Goal: Information Seeking & Learning: Learn about a topic

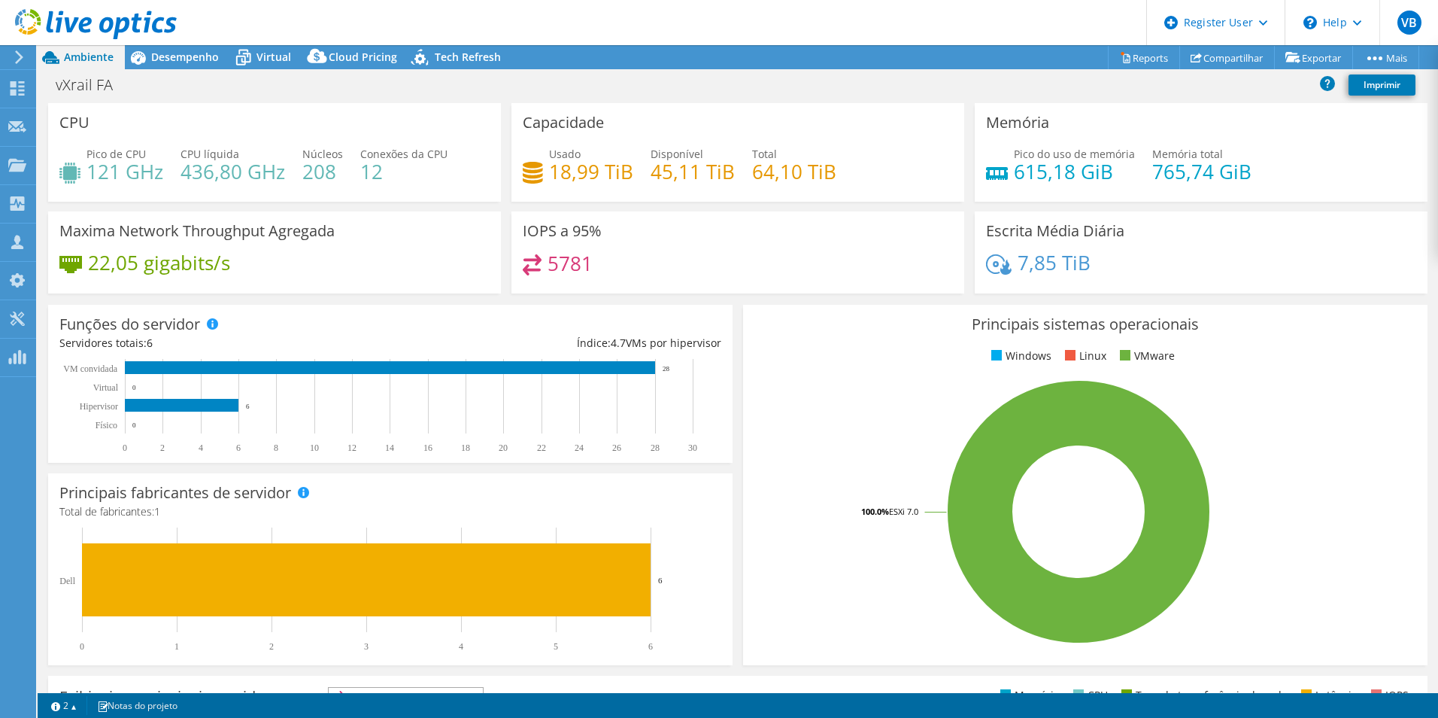
select select "USD"
click at [256, 55] on icon at bounding box center [243, 57] width 26 height 26
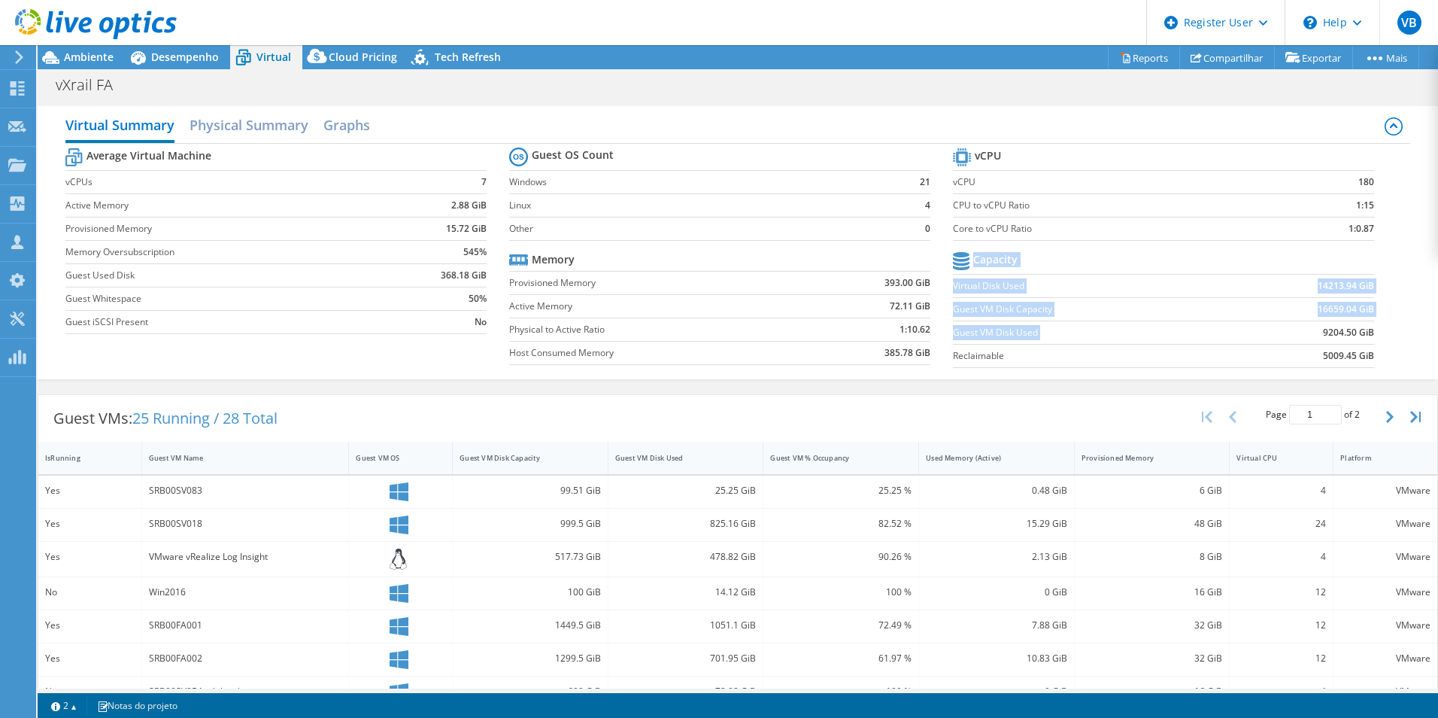
drag, startPoint x: 1317, startPoint y: 336, endPoint x: 1378, endPoint y: 332, distance: 61.1
click at [1378, 332] on section "vCPU vCPU 180 CPU to vCPU Ratio 1:15 Core to vCPU Ratio 1:0.87 Capacity Virtual…" at bounding box center [1175, 259] width 444 height 231
drag, startPoint x: 1378, startPoint y: 332, endPoint x: 1379, endPoint y: 355, distance: 23.3
click at [1379, 355] on section "vCPU vCPU 180 CPU to vCPU Ratio 1:15 Core to vCPU Ratio 1:0.87 Capacity Virtual…" at bounding box center [1175, 259] width 444 height 231
click at [105, 56] on span "Ambiente" at bounding box center [89, 57] width 50 height 14
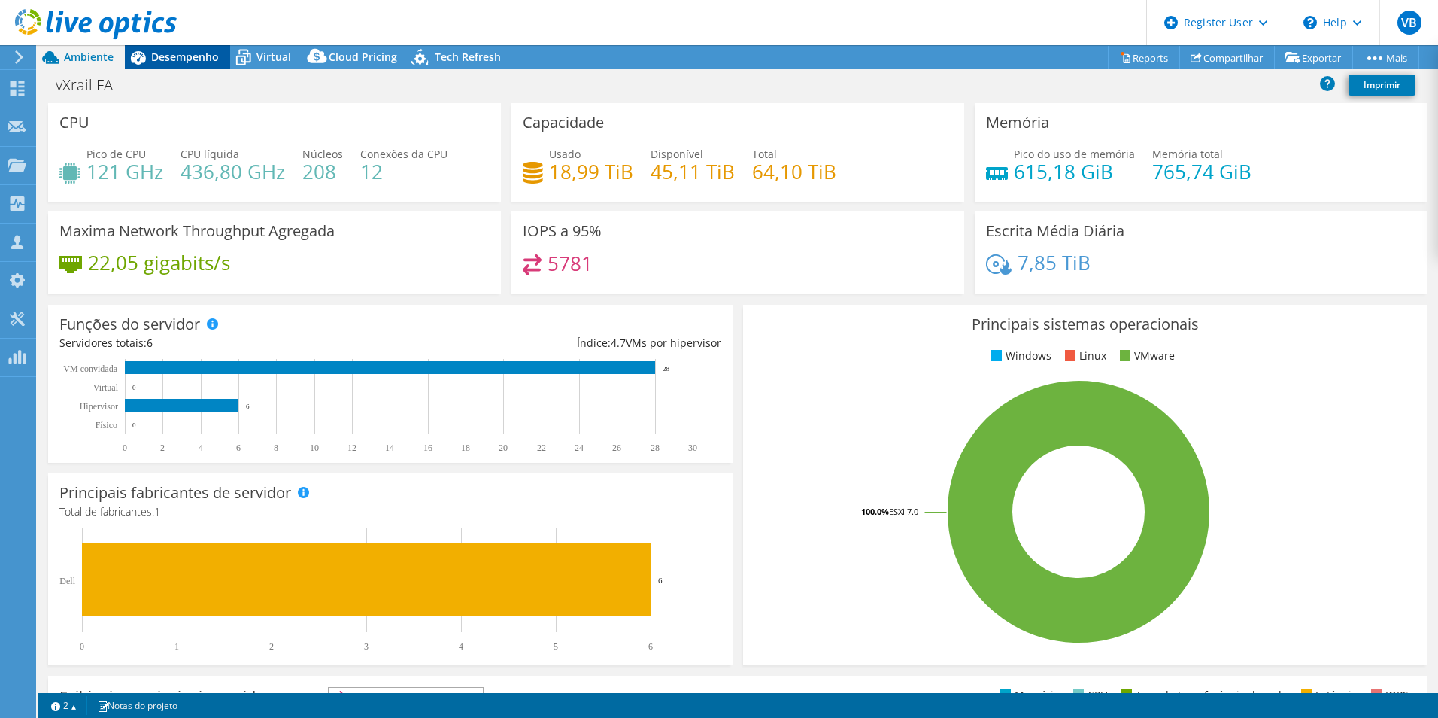
drag, startPoint x: 203, startPoint y: 59, endPoint x: 216, endPoint y: 59, distance: 12.8
click at [210, 59] on span "Desempenho" at bounding box center [185, 57] width 68 height 14
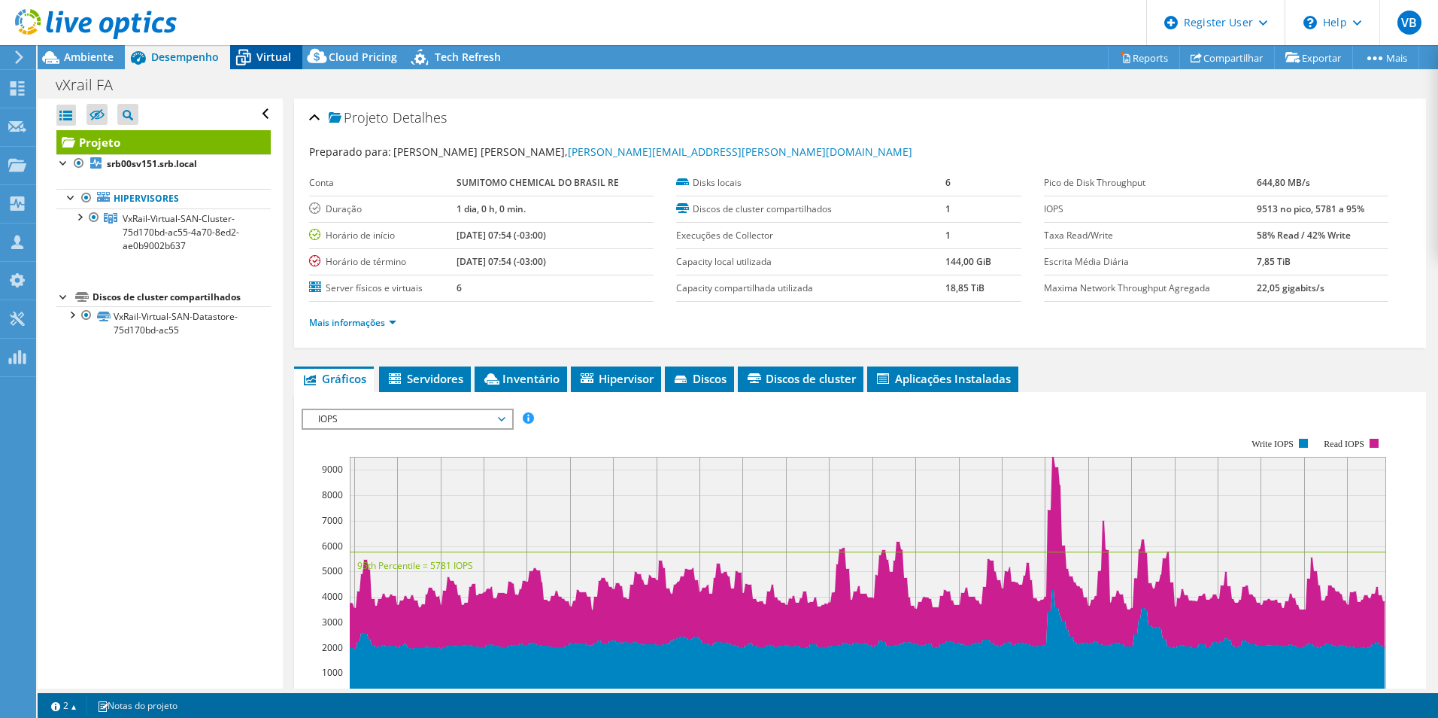
drag, startPoint x: 216, startPoint y: 59, endPoint x: 275, endPoint y: 59, distance: 58.7
click at [275, 59] on span "Virtual" at bounding box center [273, 57] width 35 height 14
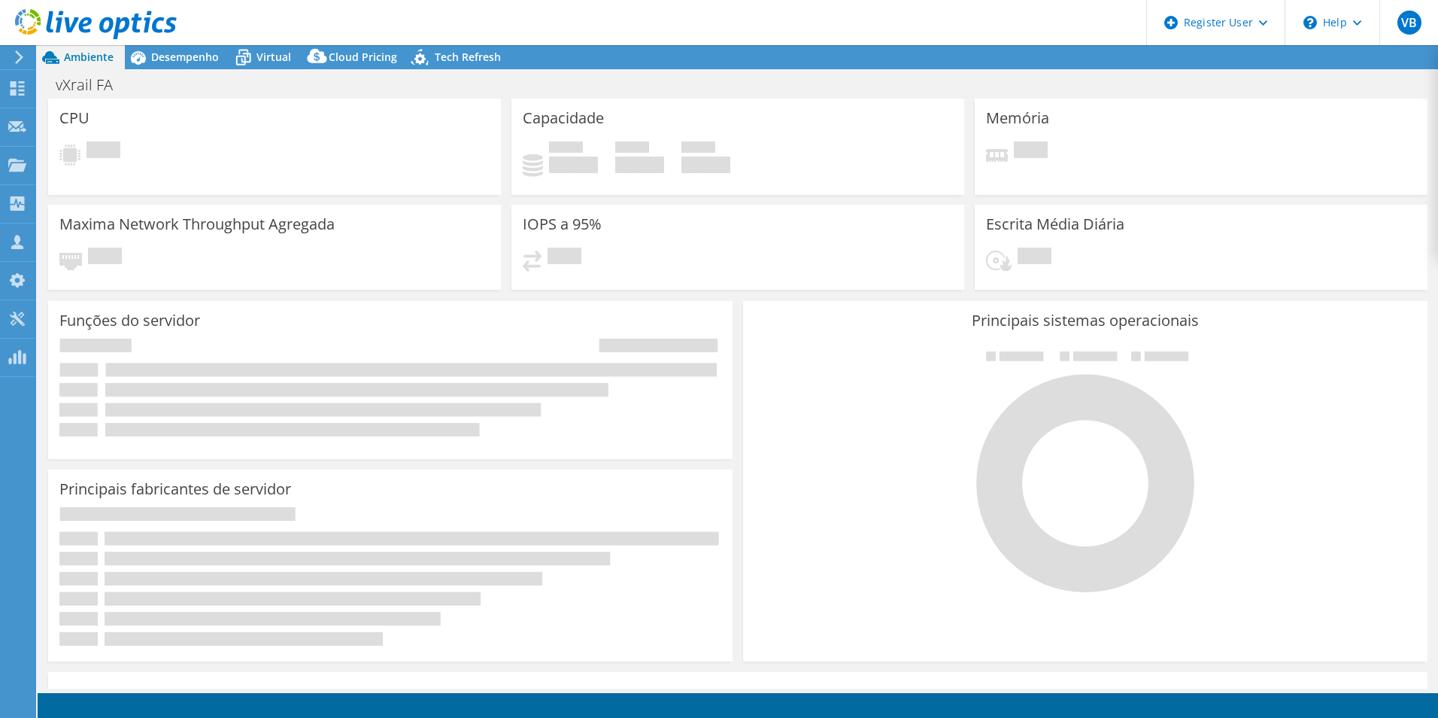
select select "USD"
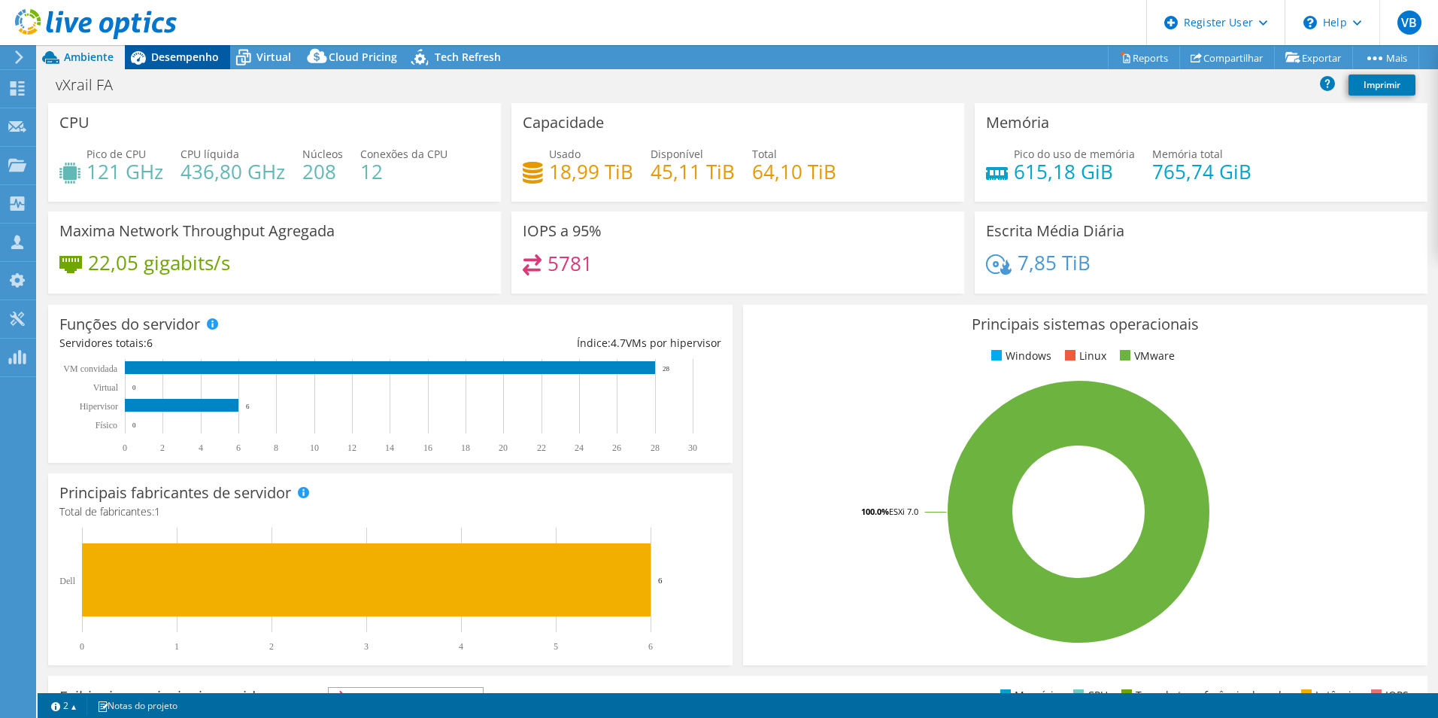
click at [184, 66] on div "Desempenho" at bounding box center [177, 57] width 105 height 24
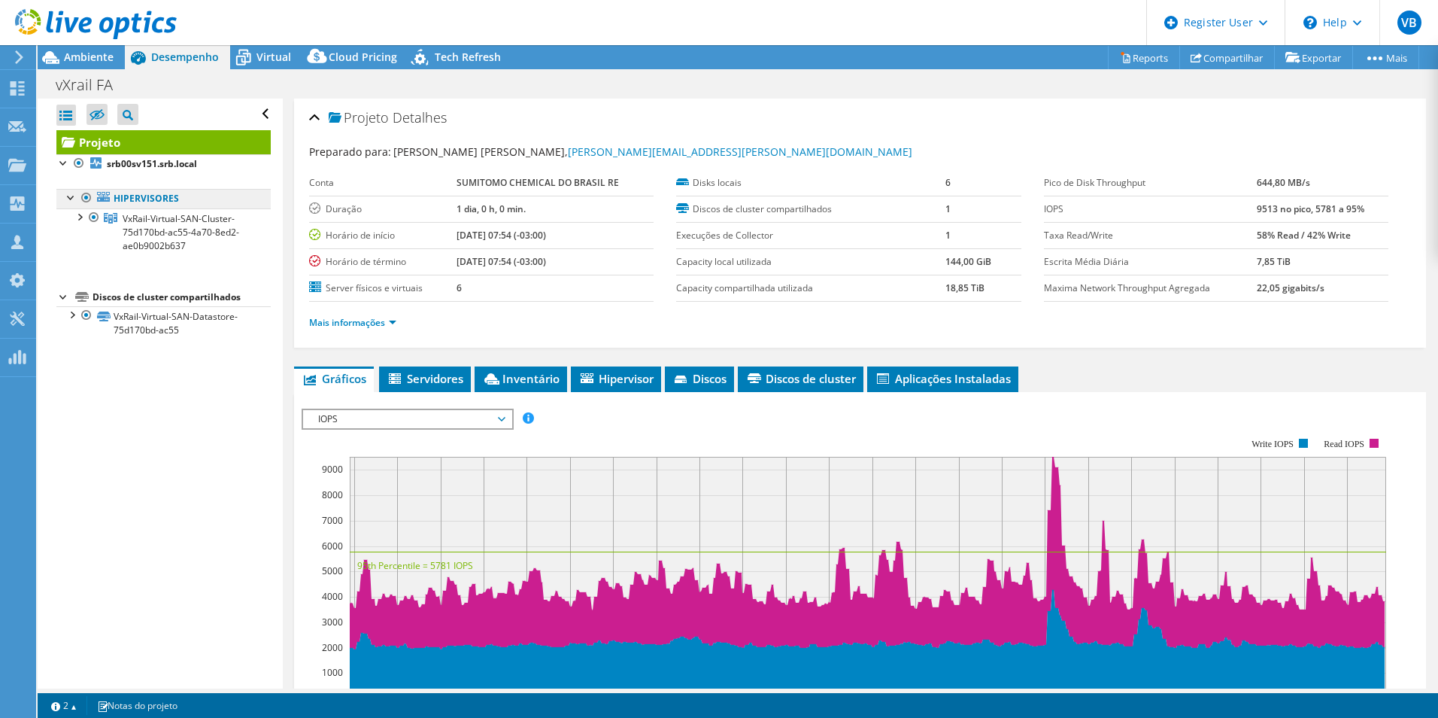
click at [168, 197] on link "Hipervisores" at bounding box center [163, 199] width 214 height 20
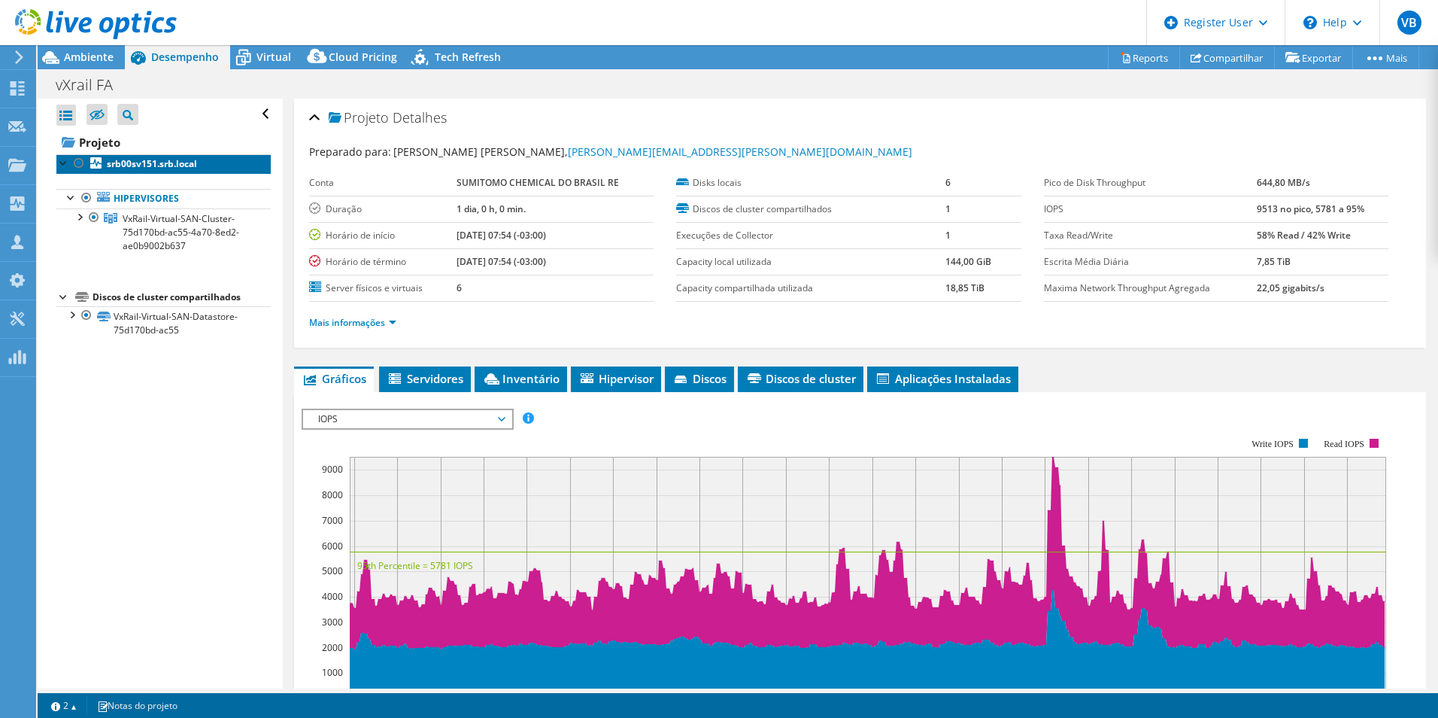
click at [147, 169] on b "srb00sv151.srb.local" at bounding box center [152, 163] width 90 height 13
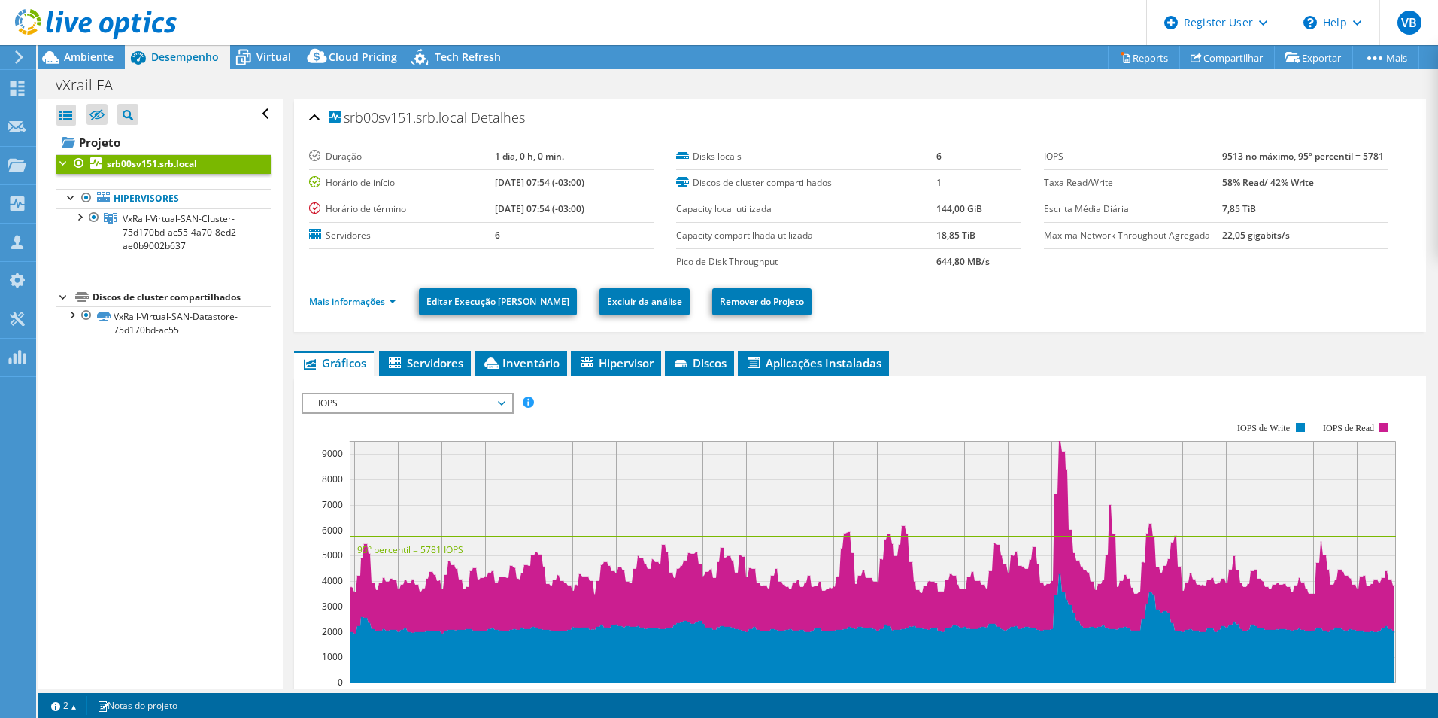
click at [387, 300] on link "Mais informações" at bounding box center [352, 301] width 87 height 13
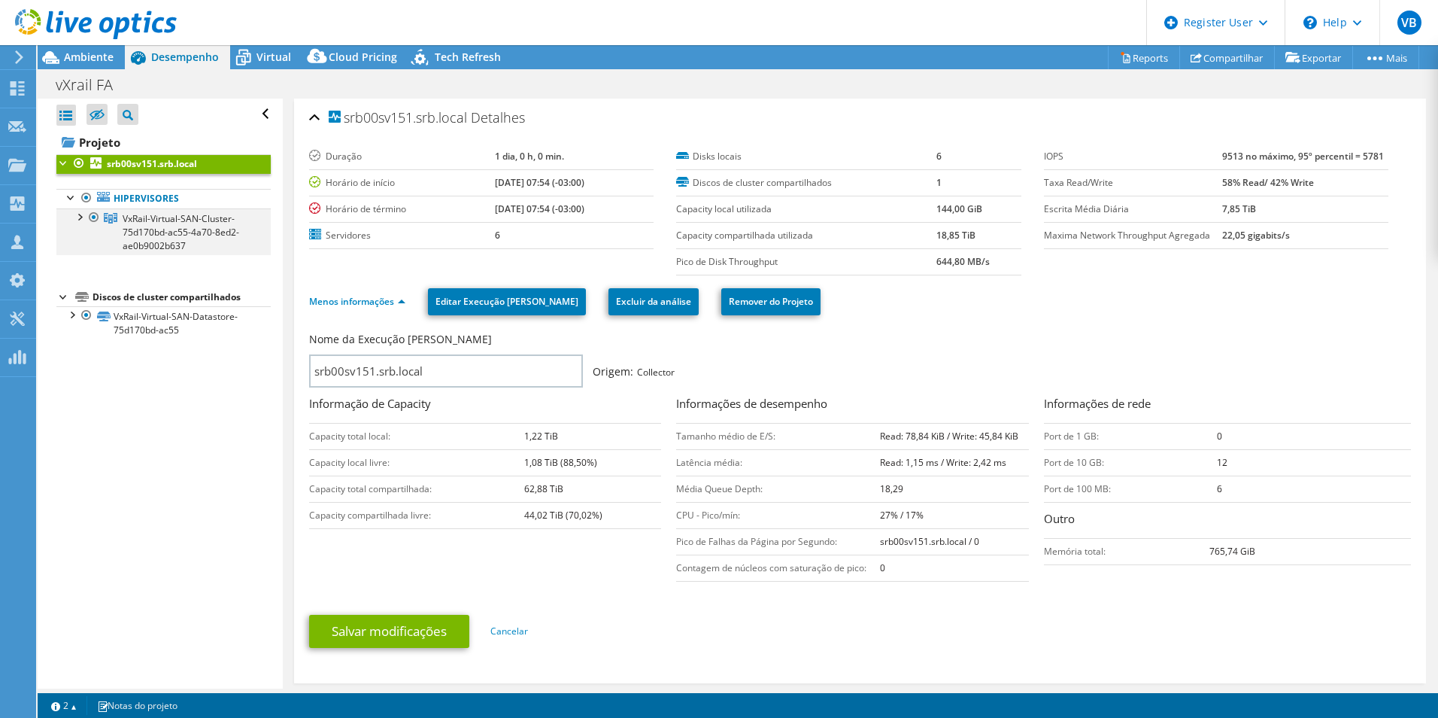
click at [79, 216] on div at bounding box center [78, 215] width 15 height 15
